Goal: Task Accomplishment & Management: Complete application form

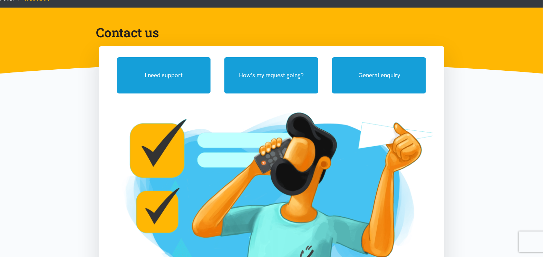
scroll to position [29, 0]
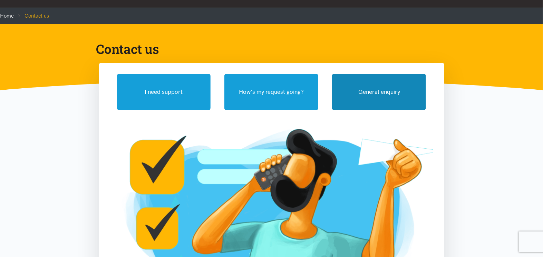
click at [390, 87] on button "General enquiry" at bounding box center [379, 92] width 94 height 36
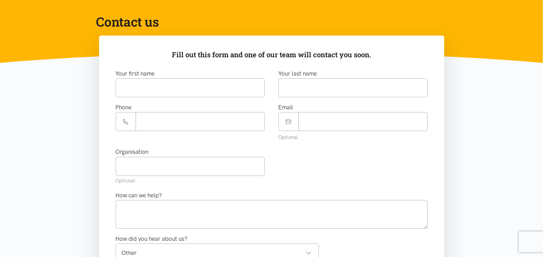
scroll to position [0, 0]
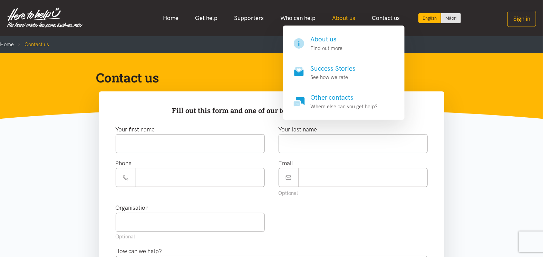
click at [344, 13] on link "About us" at bounding box center [344, 18] width 40 height 15
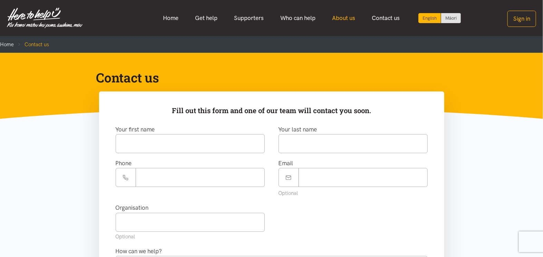
click at [349, 16] on link "About us" at bounding box center [344, 18] width 40 height 15
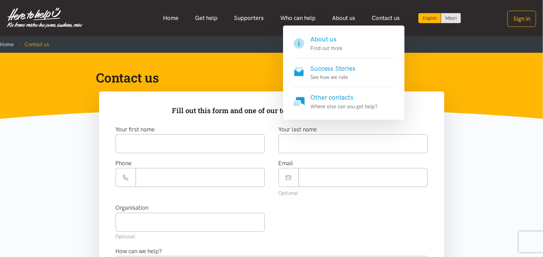
click at [336, 94] on h4 "Other contacts" at bounding box center [344, 98] width 67 height 10
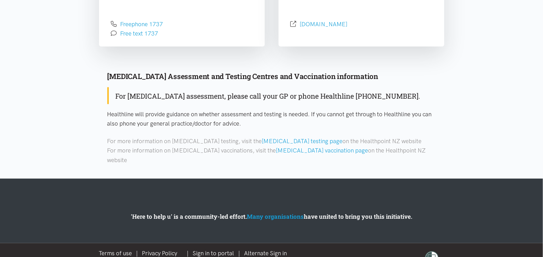
scroll to position [317, 0]
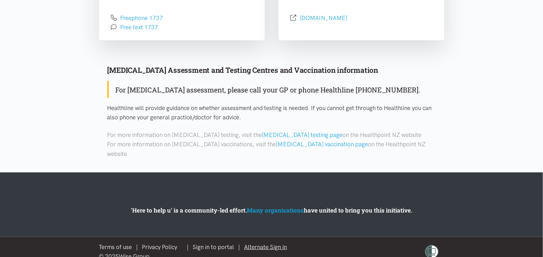
click at [263, 244] on link "Alternate Sign in" at bounding box center [265, 247] width 43 height 7
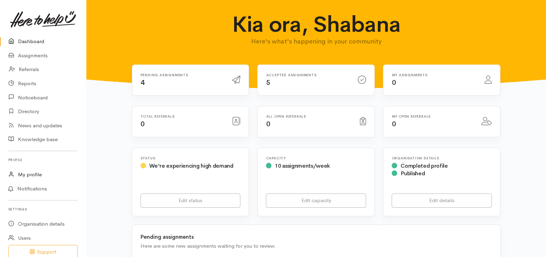
click at [37, 176] on link "My profile" at bounding box center [43, 175] width 86 height 14
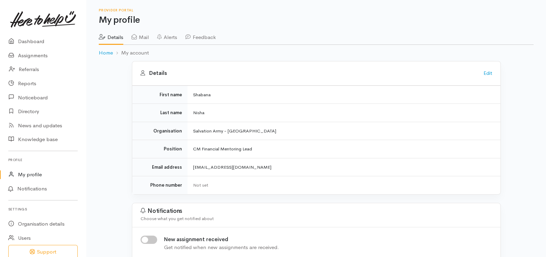
click at [145, 36] on link "Mail" at bounding box center [140, 34] width 17 height 19
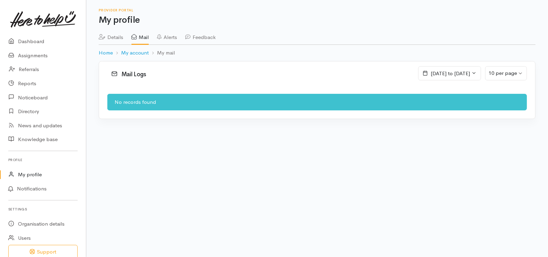
click at [173, 37] on link "Alerts" at bounding box center [167, 34] width 20 height 19
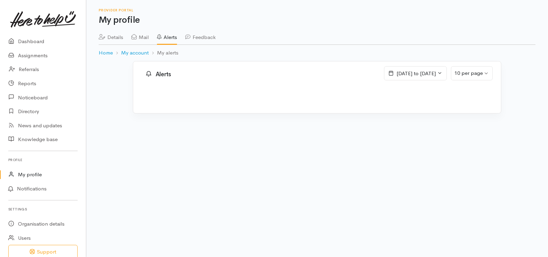
click at [215, 35] on link "Feedback" at bounding box center [200, 34] width 30 height 19
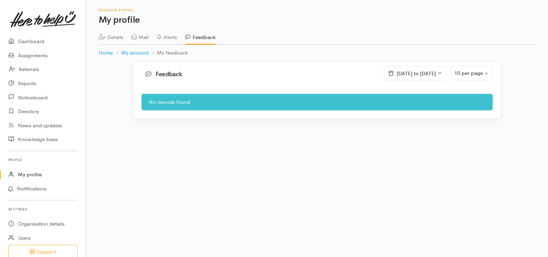
click at [122, 39] on link "Details" at bounding box center [111, 34] width 25 height 19
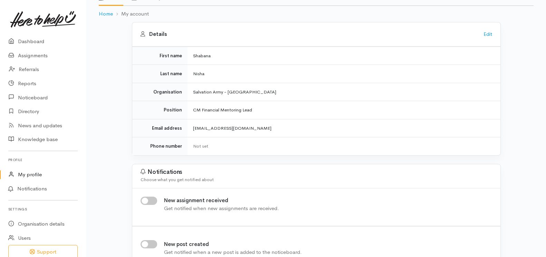
scroll to position [34, 0]
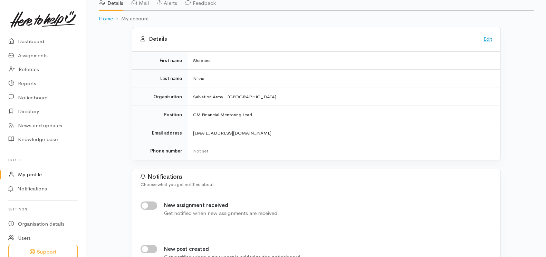
click at [483, 37] on link "Edit" at bounding box center [487, 39] width 9 height 7
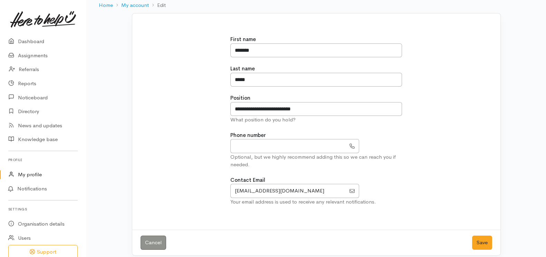
scroll to position [42, 0]
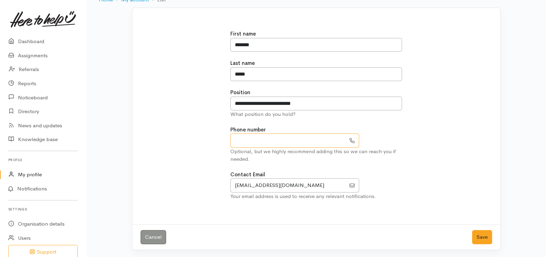
click at [247, 145] on input "text" at bounding box center [287, 141] width 115 height 14
type input "**********"
click at [481, 234] on button "Save" at bounding box center [482, 237] width 20 height 14
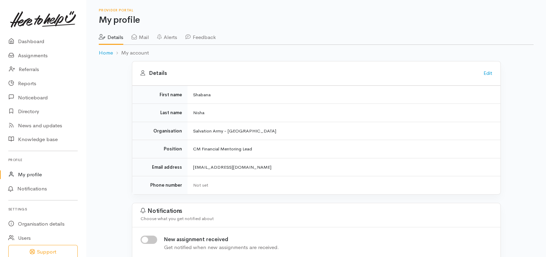
click at [144, 35] on link "Mail" at bounding box center [140, 34] width 17 height 19
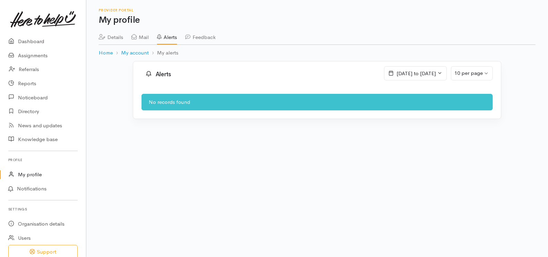
click at [211, 38] on link "Feedback" at bounding box center [200, 34] width 30 height 19
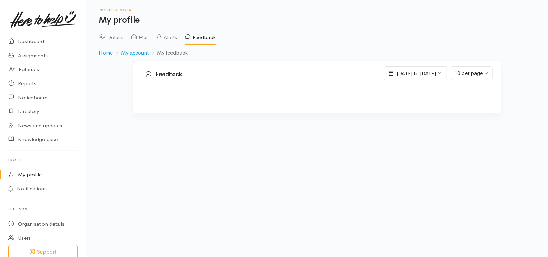
click at [116, 35] on link "Details" at bounding box center [111, 34] width 25 height 19
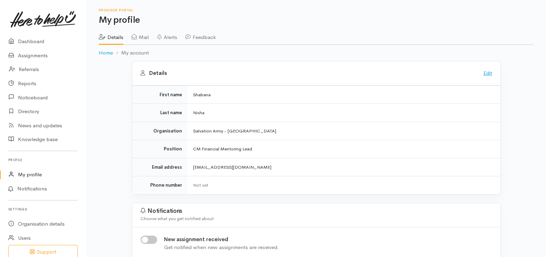
click at [486, 73] on link "Edit" at bounding box center [487, 73] width 9 height 7
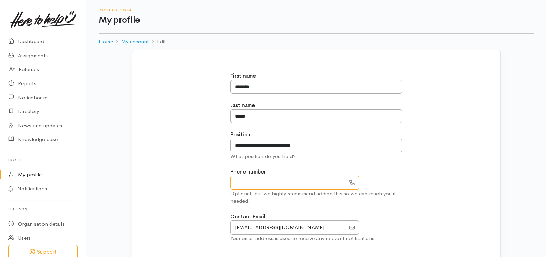
click at [255, 182] on input "text" at bounding box center [287, 183] width 115 height 14
type input "**********"
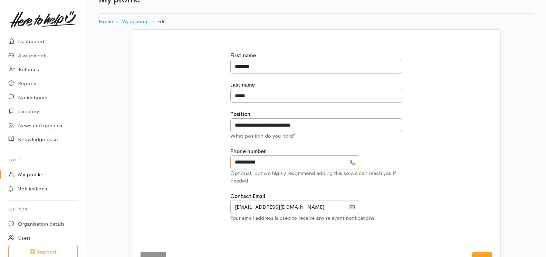
scroll to position [42, 0]
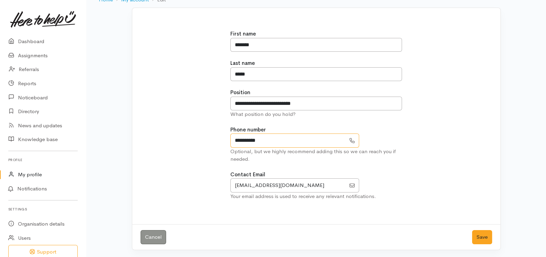
drag, startPoint x: 274, startPoint y: 141, endPoint x: 214, endPoint y: 142, distance: 59.4
click at [215, 142] on div "**********" at bounding box center [316, 119] width 360 height 194
click at [205, 144] on div "**********" at bounding box center [316, 119] width 360 height 194
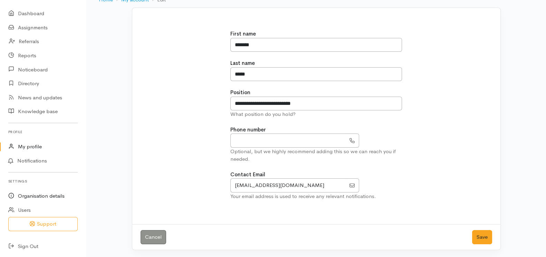
click at [41, 195] on link "Organisation details" at bounding box center [43, 196] width 86 height 14
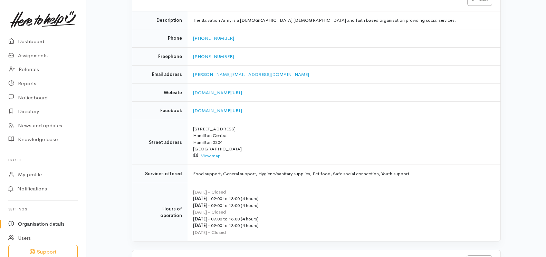
scroll to position [202, 0]
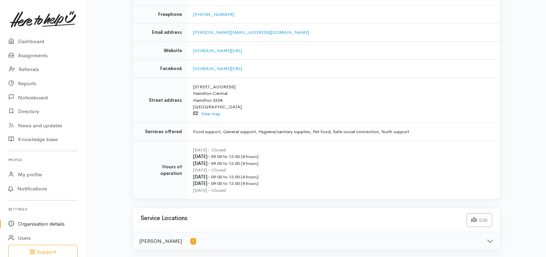
drag, startPoint x: 490, startPoint y: 239, endPoint x: 446, endPoint y: 209, distance: 53.6
click at [490, 239] on button "Hamilton 1" at bounding box center [316, 241] width 368 height 18
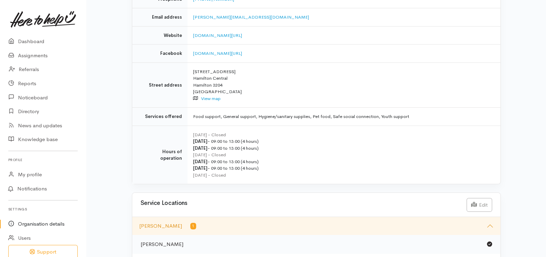
scroll to position [229, 0]
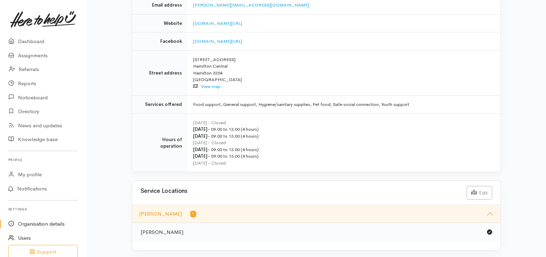
click at [24, 239] on link "Users" at bounding box center [43, 238] width 86 height 14
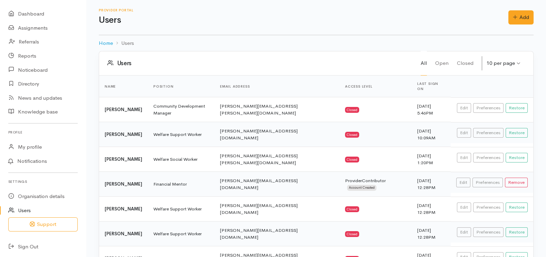
scroll to position [28, 0]
click at [47, 112] on link "Knowledge base" at bounding box center [43, 112] width 86 height 14
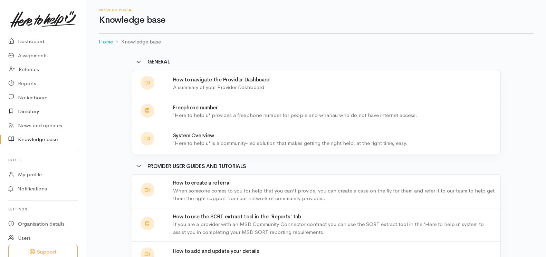
click at [20, 112] on link "Directory" at bounding box center [43, 112] width 86 height 14
click at [26, 98] on link "Noticeboard" at bounding box center [43, 97] width 86 height 14
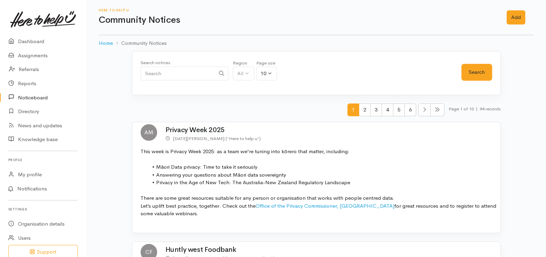
click at [26, 98] on link "Noticeboard" at bounding box center [43, 97] width 86 height 14
click at [34, 42] on link "Dashboard" at bounding box center [43, 42] width 86 height 14
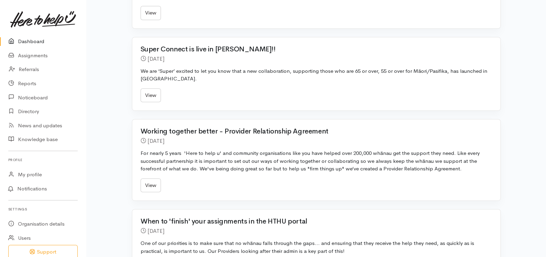
scroll to position [688, 0]
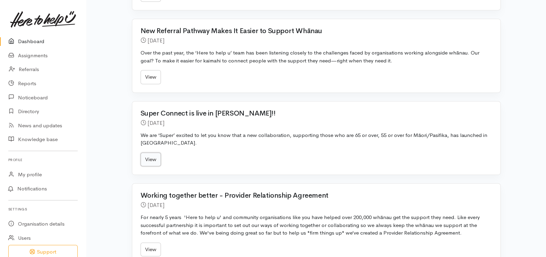
click at [151, 158] on link "View" at bounding box center [151, 160] width 20 height 14
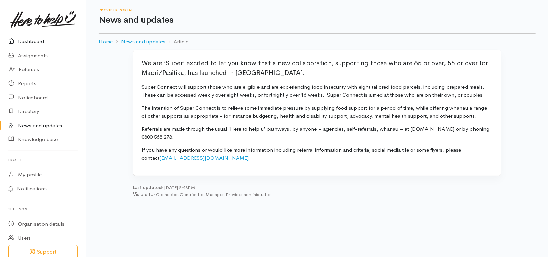
click at [29, 42] on link "Dashboard" at bounding box center [43, 42] width 86 height 14
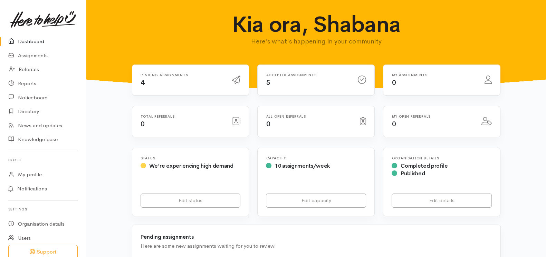
click at [238, 79] on icon at bounding box center [236, 80] width 8 height 8
click at [32, 57] on link "Assignments" at bounding box center [43, 56] width 86 height 14
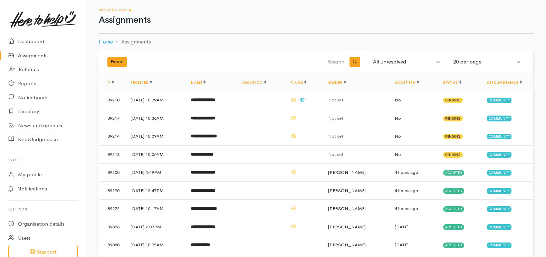
click at [41, 54] on link "Assignments" at bounding box center [43, 56] width 86 height 14
click at [36, 70] on link "Referrals" at bounding box center [43, 69] width 86 height 14
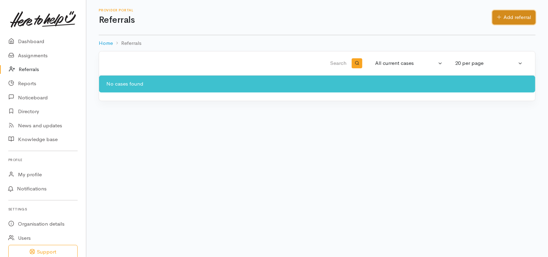
click at [514, 19] on link "Add referral" at bounding box center [514, 17] width 43 height 14
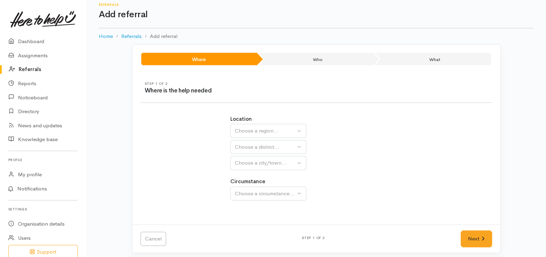
scroll to position [9, 0]
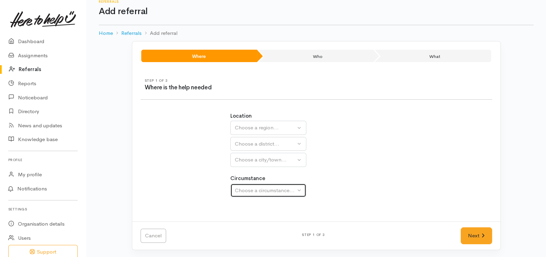
click at [282, 193] on button "Choose a circumstance..." at bounding box center [268, 191] width 76 height 14
drag, startPoint x: 281, startPoint y: 193, endPoint x: 287, endPoint y: 192, distance: 6.0
click at [281, 193] on div "Choose a circumstance..." at bounding box center [265, 191] width 61 height 8
click at [335, 172] on div "Location Auckland Waikato Bay of Plenty Choose a region... Choose a district...…" at bounding box center [316, 158] width 180 height 109
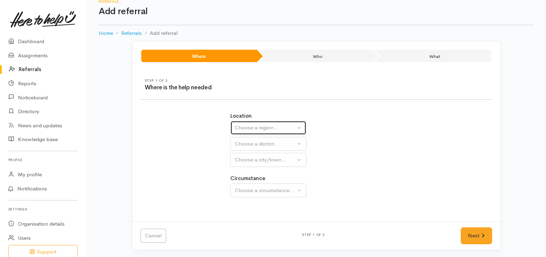
click at [282, 127] on div "Choose a region..." at bounding box center [265, 128] width 61 height 8
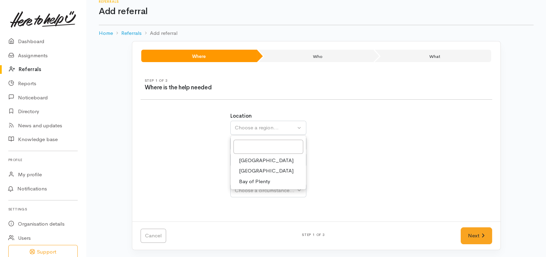
click at [255, 169] on span "Waikato" at bounding box center [266, 171] width 55 height 8
select select "3"
select select
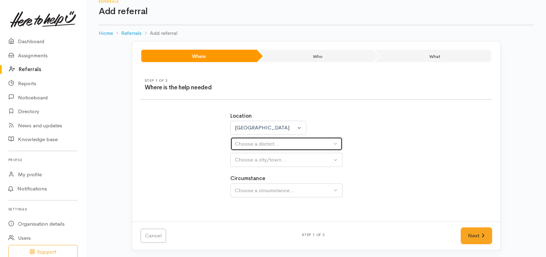
click at [273, 142] on div "Choose a district..." at bounding box center [283, 144] width 97 height 8
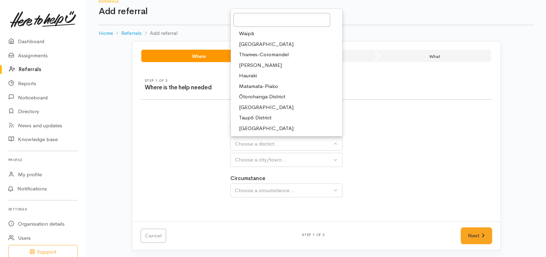
drag, startPoint x: 263, startPoint y: 65, endPoint x: 277, endPoint y: 129, distance: 65.6
click at [263, 65] on link "[PERSON_NAME]" at bounding box center [287, 65] width 112 height 11
select select "4"
select select
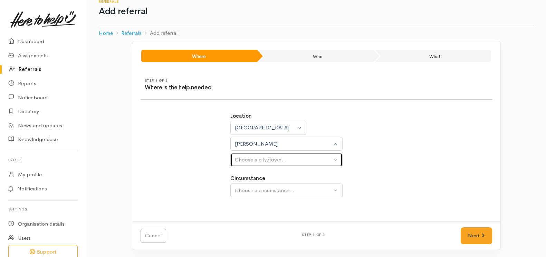
click at [277, 158] on div "Choose a city/town..." at bounding box center [283, 160] width 97 height 8
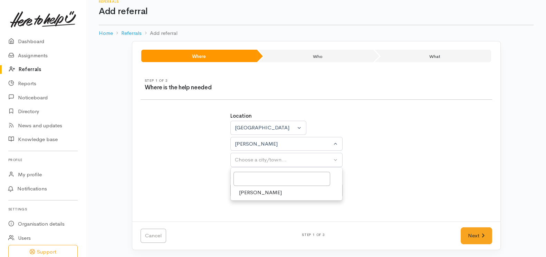
drag, startPoint x: 378, startPoint y: 153, endPoint x: 373, endPoint y: 154, distance: 4.9
click at [377, 153] on div "Location Auckland Waikato Bay of Plenty Waikato Auckland Waikato Bay of Plenty …" at bounding box center [316, 139] width 172 height 55
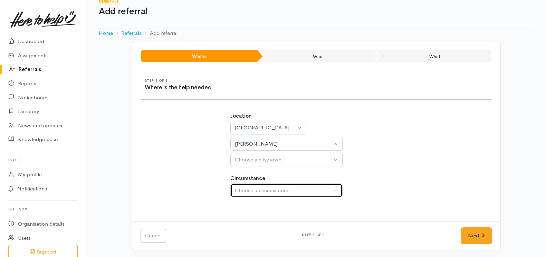
click at [261, 192] on div "Choose a circumstance..." at bounding box center [283, 191] width 97 height 8
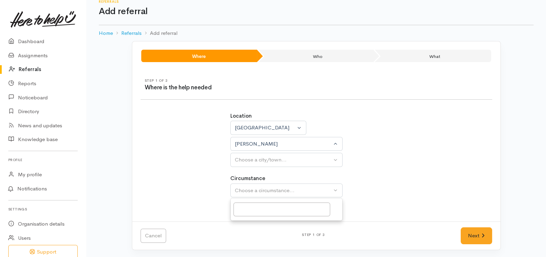
drag, startPoint x: 420, startPoint y: 158, endPoint x: 426, endPoint y: 155, distance: 6.8
click at [423, 156] on div "Location Auckland Waikato Bay of Plenty Waikato Auckland Waikato Bay of Plenty …" at bounding box center [316, 158] width 360 height 109
click at [108, 32] on link "Home" at bounding box center [106, 33] width 14 height 8
click at [107, 33] on link "Home" at bounding box center [106, 33] width 14 height 8
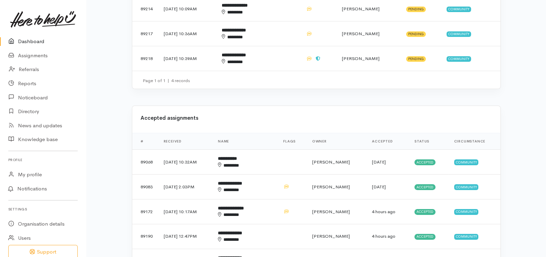
scroll to position [207, 0]
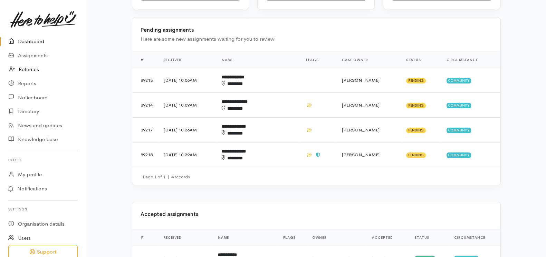
click at [27, 68] on link "Referrals" at bounding box center [43, 69] width 86 height 14
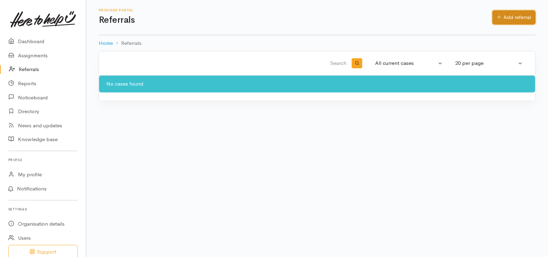
click at [519, 16] on link "Add referral" at bounding box center [514, 17] width 43 height 14
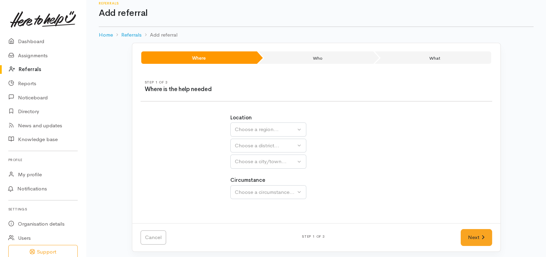
scroll to position [9, 0]
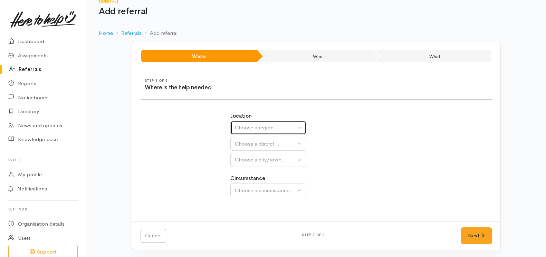
click at [269, 128] on div "Choose a region..." at bounding box center [265, 128] width 61 height 8
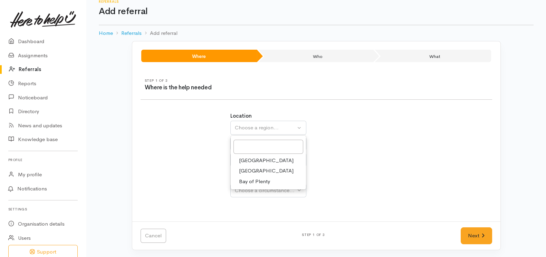
click at [259, 170] on link "[GEOGRAPHIC_DATA]" at bounding box center [268, 171] width 75 height 11
select select "3"
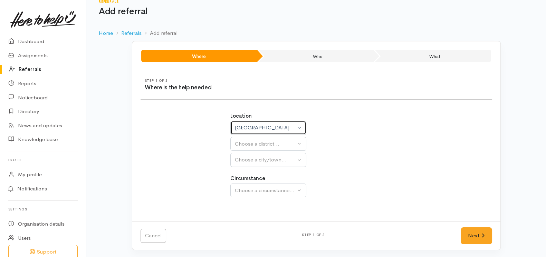
select select
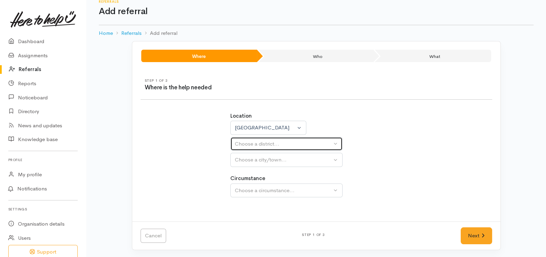
click at [279, 144] on div "Choose a district..." at bounding box center [283, 144] width 97 height 8
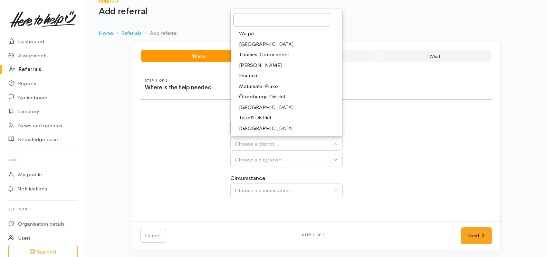
click at [247, 66] on span "[PERSON_NAME]" at bounding box center [260, 65] width 43 height 8
select select "4"
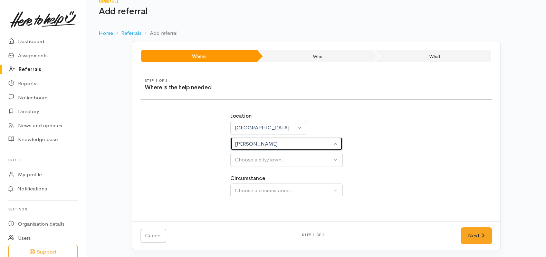
select select
click at [44, 15] on img at bounding box center [43, 19] width 66 height 17
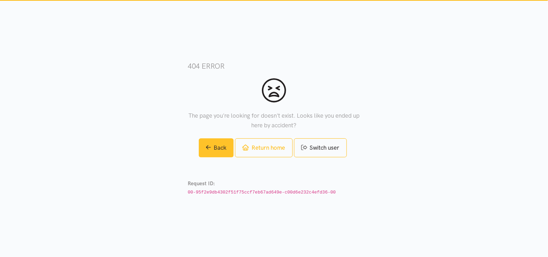
click at [213, 149] on link "Back" at bounding box center [216, 147] width 35 height 19
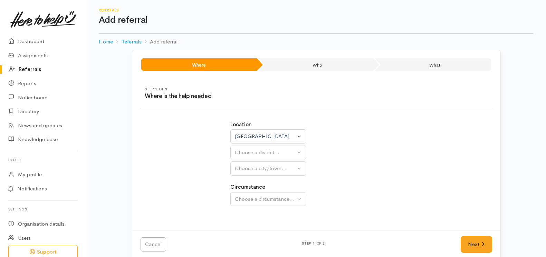
select select "3"
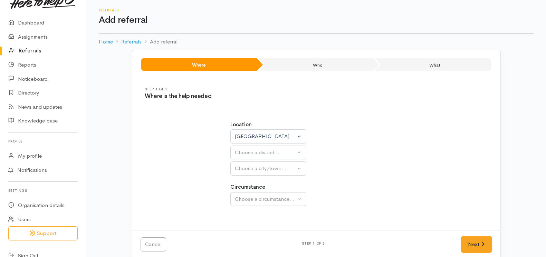
scroll to position [28, 0]
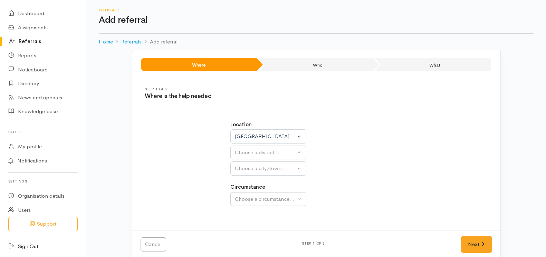
click at [26, 246] on link "Sign Out" at bounding box center [43, 247] width 86 height 14
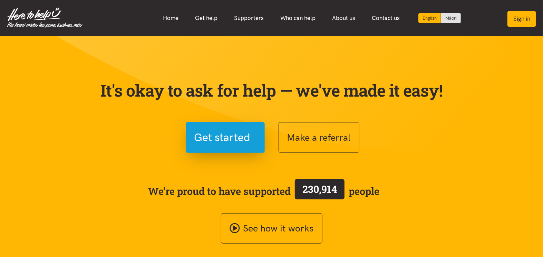
click at [522, 20] on button "Sign in" at bounding box center [522, 19] width 29 height 16
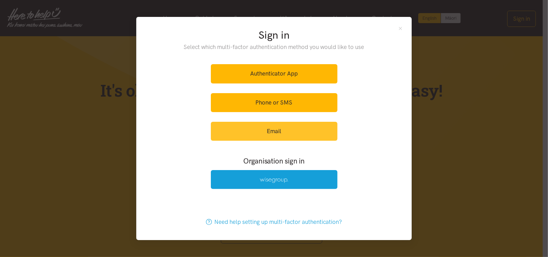
click at [272, 131] on link "Email" at bounding box center [274, 131] width 127 height 19
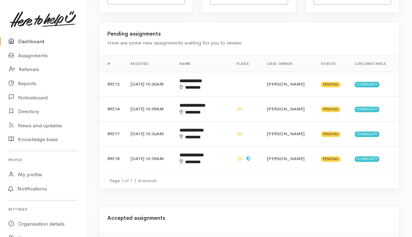
scroll to position [207, 0]
